Goal: Check status: Check status

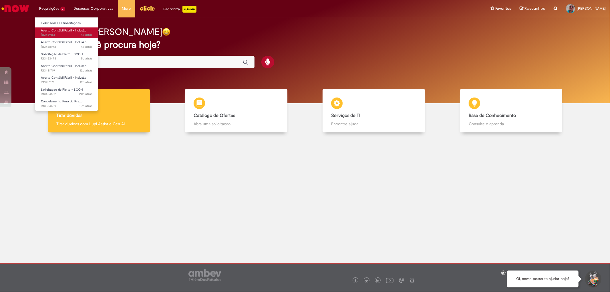
click at [64, 34] on span "4d atrás 4 dias atrás R13459161" at bounding box center [66, 35] width 51 height 5
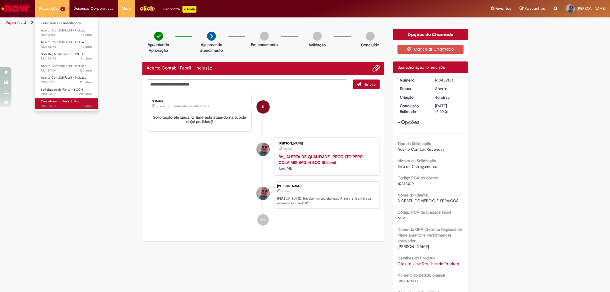
click at [50, 107] on span "27d atrás 27 dias atrás R13354459" at bounding box center [66, 106] width 51 height 5
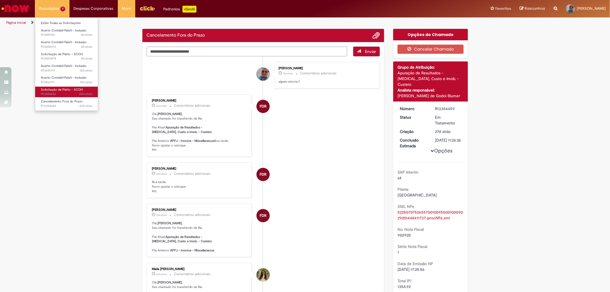
click at [60, 88] on span "Solicitação de Pleito - SCOH" at bounding box center [62, 89] width 42 height 4
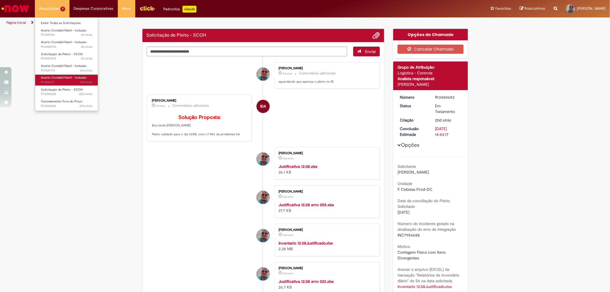
click at [61, 80] on link "Acerto Contábil Fabril - Inclusão 19d atrás 19 dias atrás R13416171" at bounding box center [66, 80] width 63 height 11
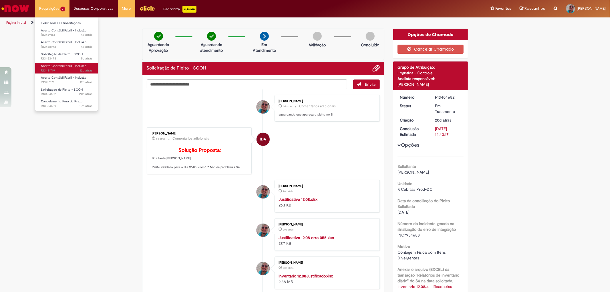
click at [61, 69] on span "12d atrás 12 dias atrás R13431719" at bounding box center [66, 70] width 51 height 5
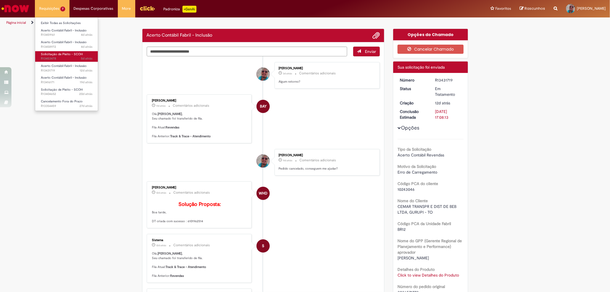
click at [53, 56] on span "Solicitação de Pleito - SCOH" at bounding box center [62, 54] width 42 height 4
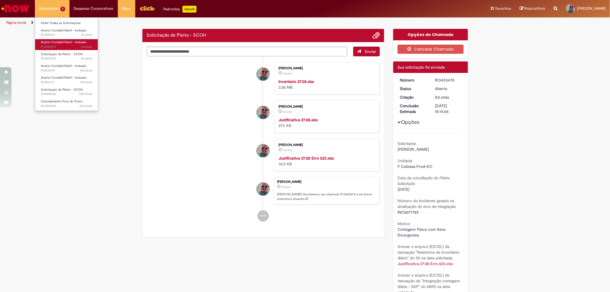
click at [56, 46] on span "4d atrás 4 dias atrás R13458972" at bounding box center [66, 47] width 51 height 5
